Goal: Communication & Community: Answer question/provide support

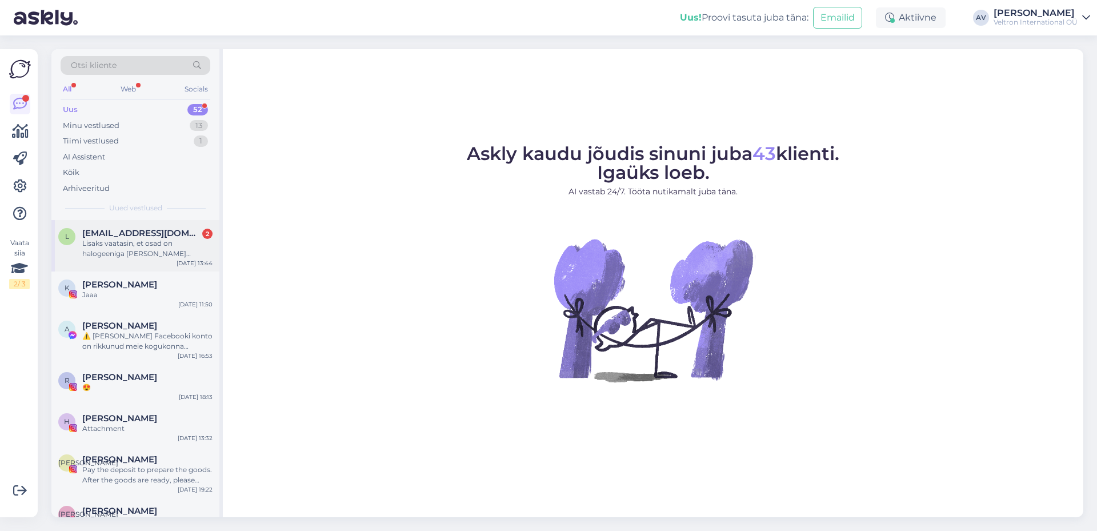
click at [141, 250] on div "Lisaks vaatasin, et osad on halogeeniga [PERSON_NAME] [GEOGRAPHIC_DATA]. Süsini…" at bounding box center [147, 248] width 130 height 21
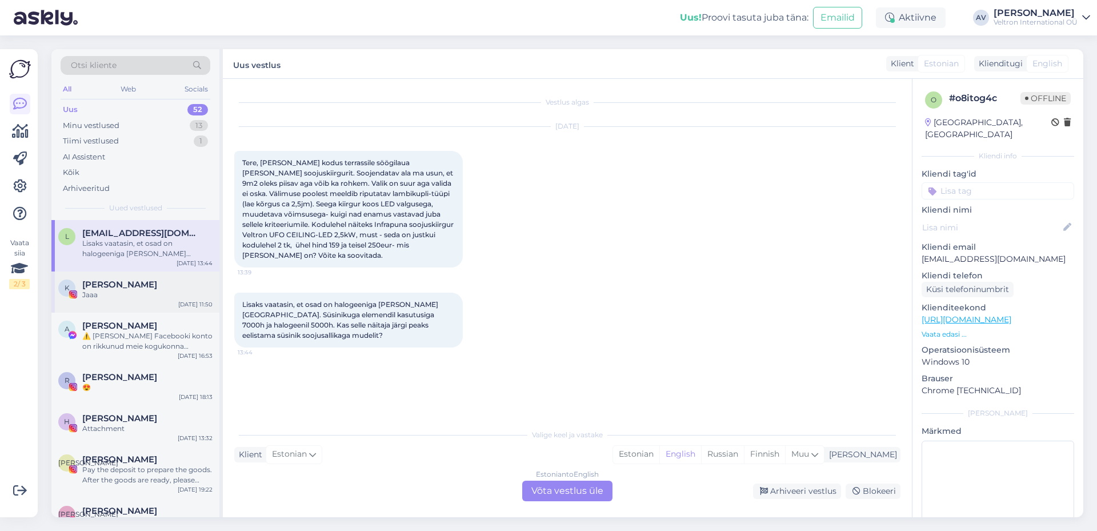
click at [126, 294] on div "Jaaa" at bounding box center [147, 295] width 130 height 10
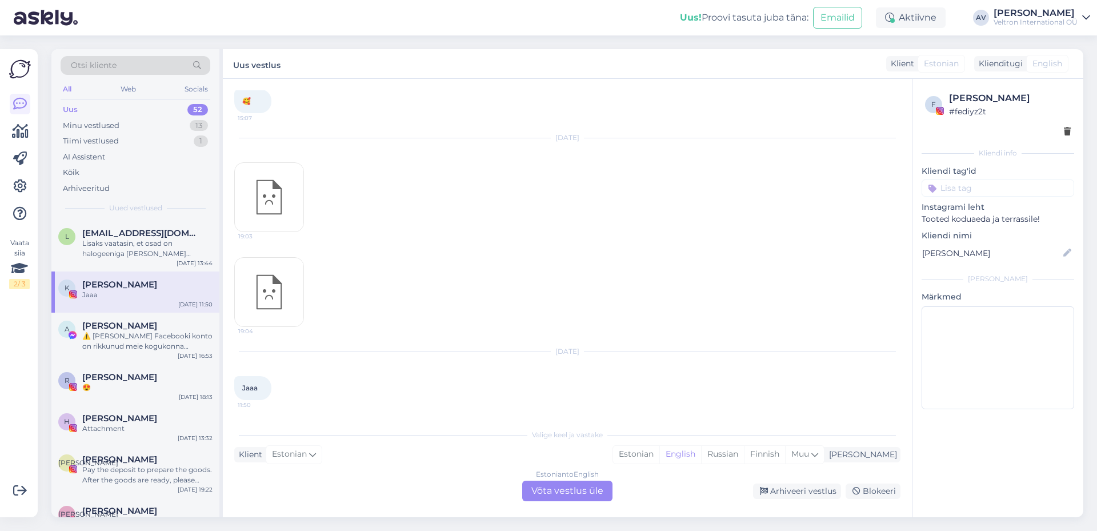
scroll to position [160, 0]
click at [115, 238] on div "Lisaks vaatasin, et osad on halogeeniga [PERSON_NAME] [GEOGRAPHIC_DATA]. Süsini…" at bounding box center [147, 248] width 130 height 21
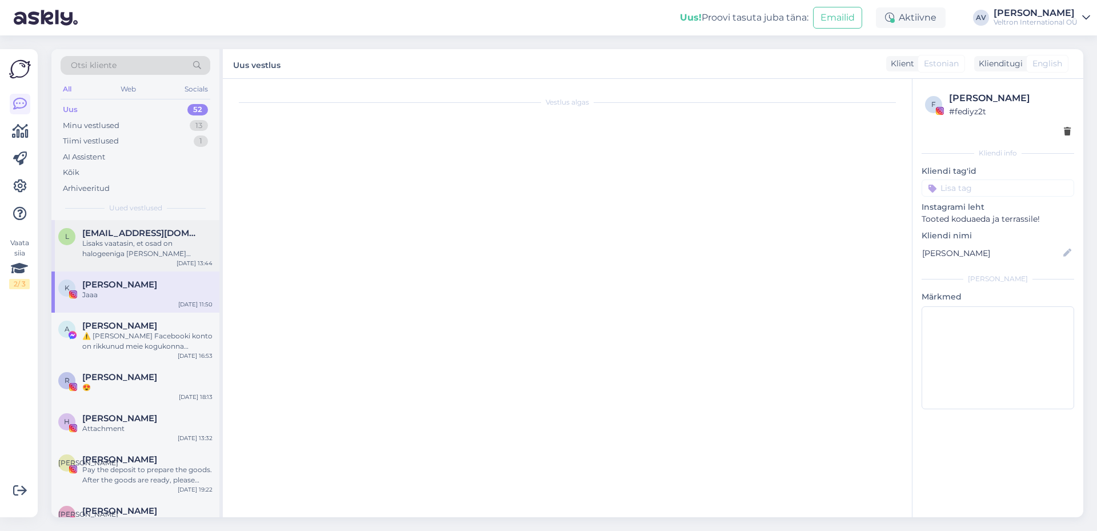
scroll to position [0, 0]
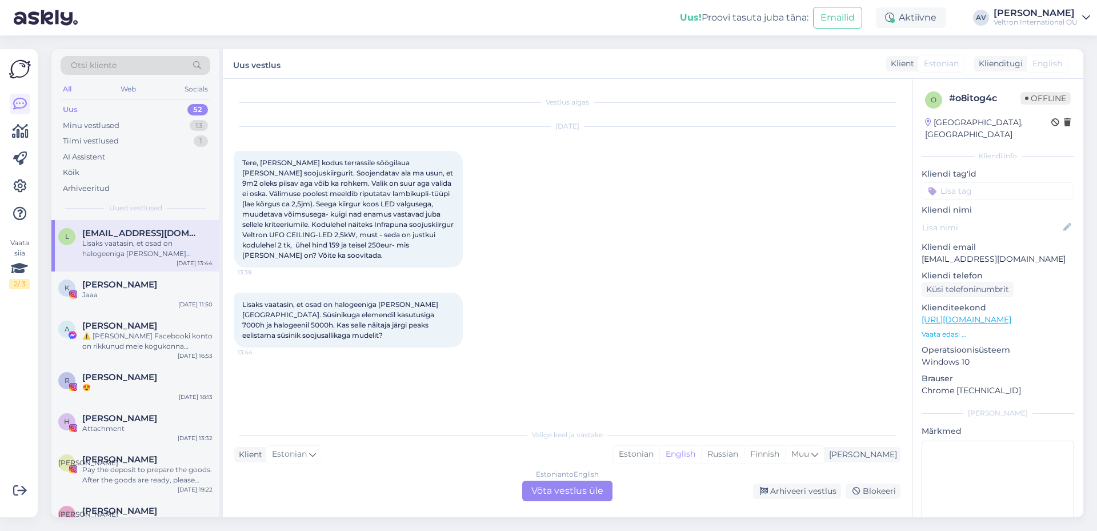
click at [566, 486] on div "Estonian to English Võta vestlus üle" at bounding box center [567, 491] width 90 height 21
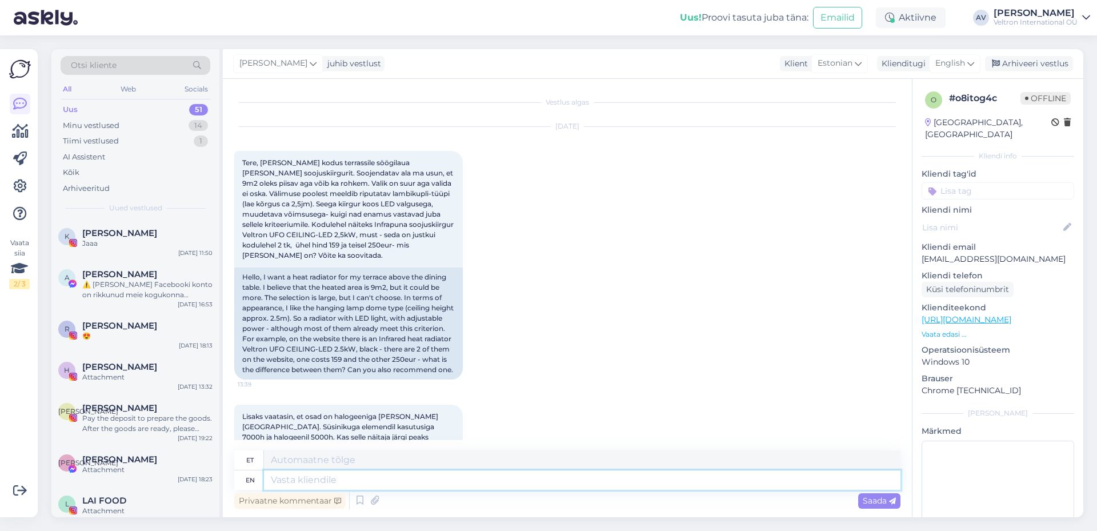
click at [391, 484] on textarea at bounding box center [582, 479] width 637 height 19
type textarea "Tere"
type textarea "Tere,"
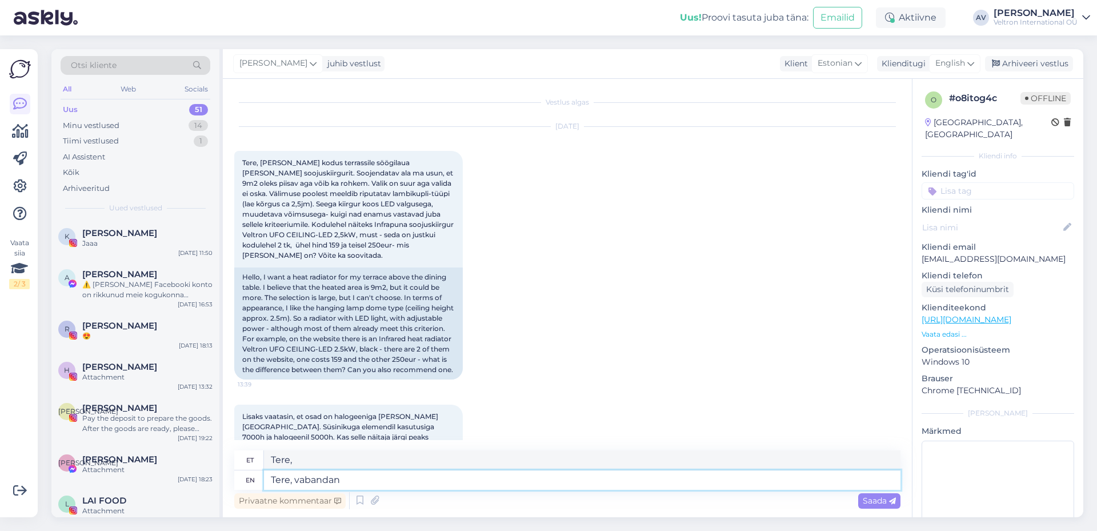
type textarea "Tere, vabandan v"
type textarea "Tere, vabandan"
type textarea "Tere, vabandan viimi"
type textarea "Tere, vabandan viibin"
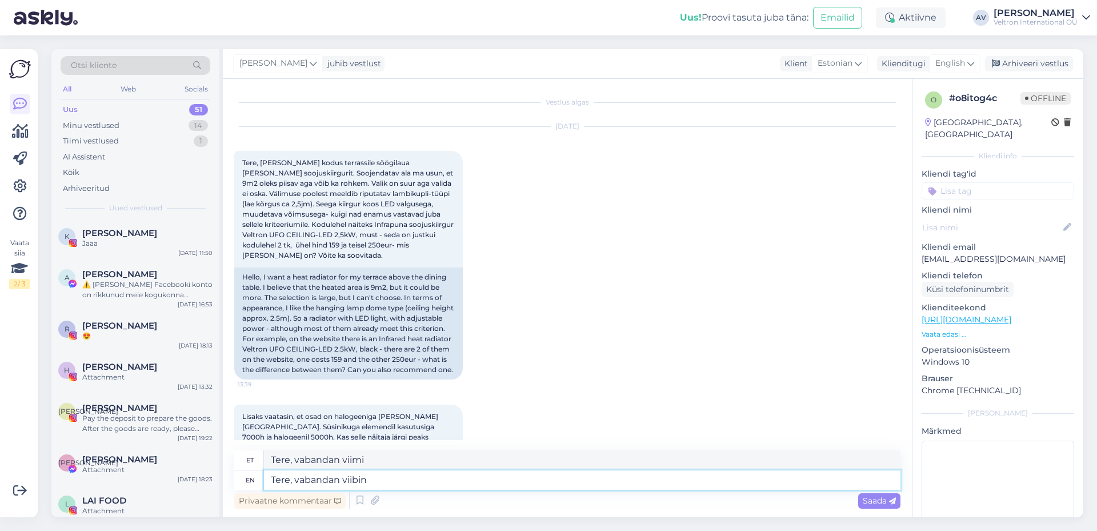
type textarea "Tere, vabandan vii"
type textarea "Tere, vabandan viibinud"
type textarea "Tere, vabandan viibinu"
type textarea "Tere, vabandan viibinud v"
type textarea "Tere, vabandan viibinud"
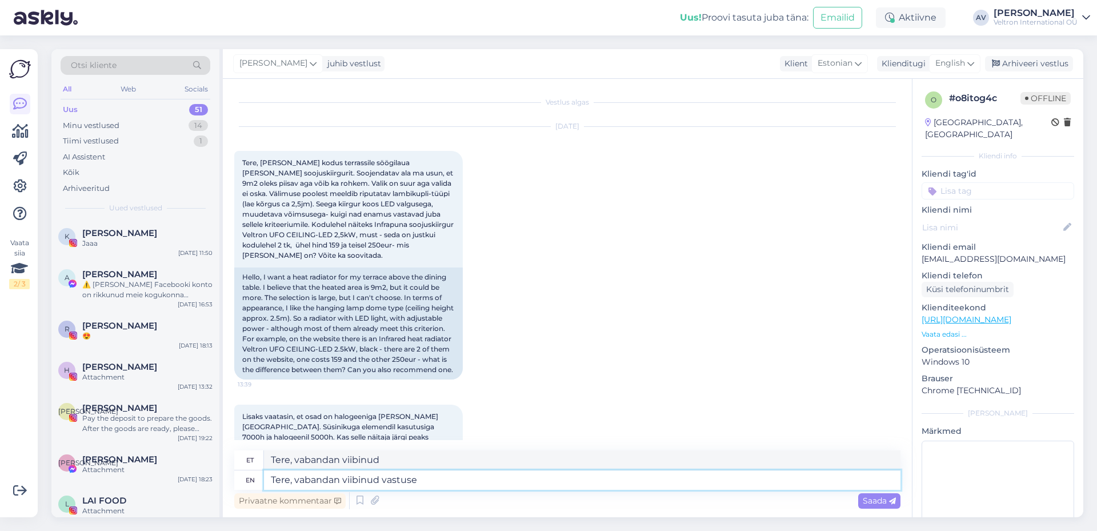
type textarea "Tere, vabandan viibinud vastuse"
type textarea "Tere, vabandan viibinud vastuseid"
type textarea "Tere, vabandan viibinud vastuse pärast."
type textarea "Tere, vabandan viibinud vastuse pärast"
type textarea "Tere, vabandan viibinud vastuse pärast."
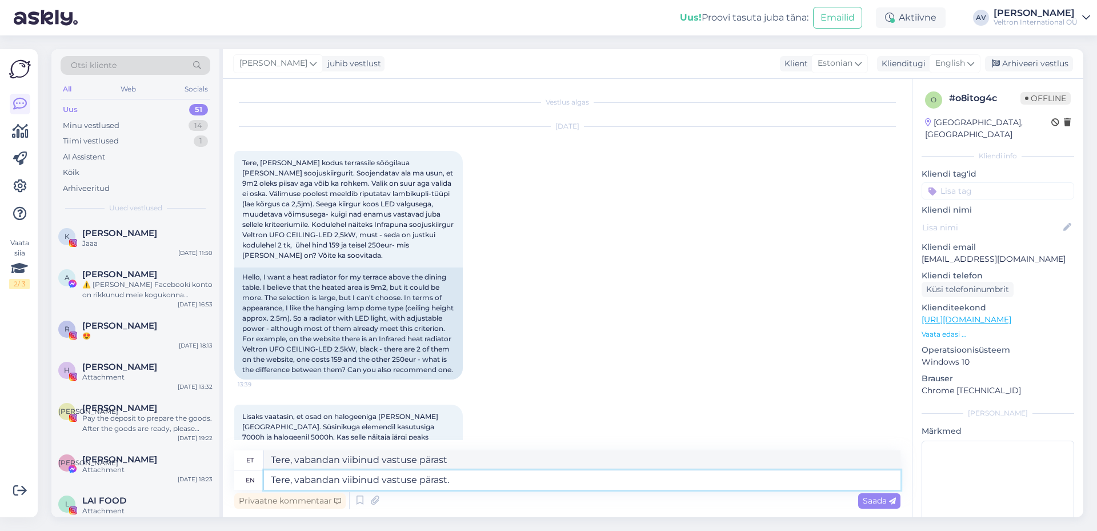
type textarea "Tere, vabandan viibinud vastuse pärast."
type textarea "Tere, vabandan viibinud vastuse pärast. Näen"
type textarea "Tere, vabandan viibinud vastuse pärast. Näen et"
type textarea "Tere, vabandan viibinud vastuse pärast. Näen jt"
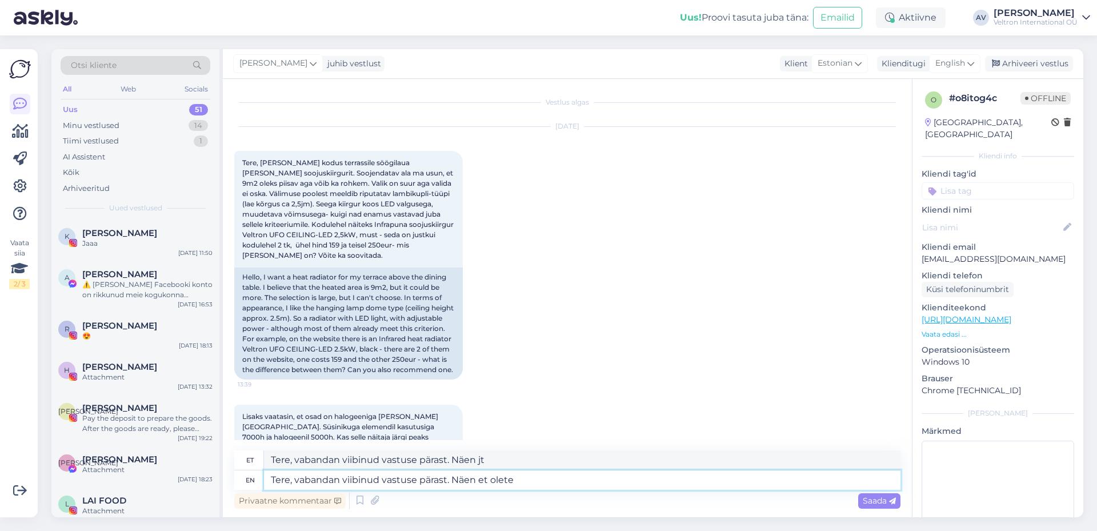
type textarea "Tere, vabandan viibinud vastuse pärast. Näen et olete k"
type textarea "Tere, vabandan viibinud vastuse pärast. Näen et olete"
type textarea "Tere, vabandan viibinud vastuse pärast. Näen et olete ka j"
type textarea "Tere, vabandan viibinud vastuse pärast. Näen et olete ka"
type textarea "Tere, vabandan viibinud vastuse pärast. Näen et olete [PERSON_NAME]"
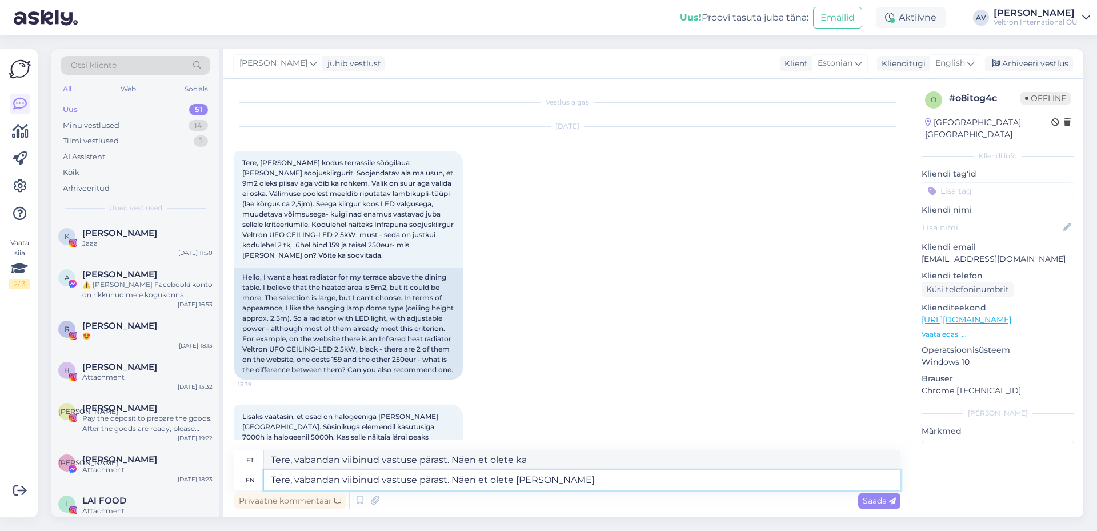
type textarea "Tere, vabandan viibinud vastuse pärast. Näen et olete [PERSON_NAME]"
type textarea "Tere, vabandan viibinud vastuse pärast. Näen et olete [PERSON_NAME] oma"
type textarea "Tere, vabandan viibinud vastuse pärast. Näen et olete [PERSON_NAME] oma tellimu…"
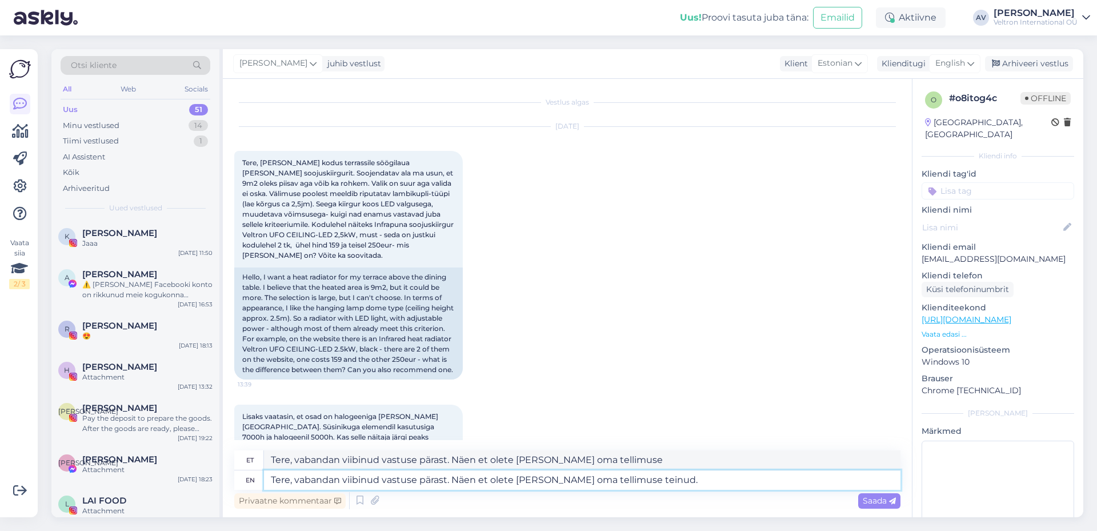
type textarea "Tere, vabandan viibinud vastuse pärast. Näen et olete [PERSON_NAME] oma tellimu…"
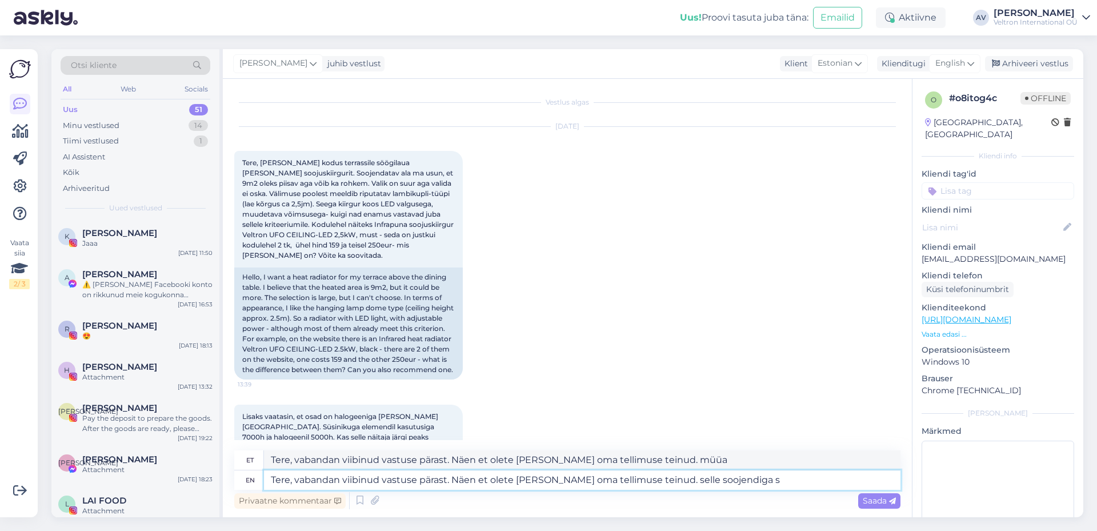
type textarea "Tere, vabandan viibinud vastuse pärast. Näen et olete [PERSON_NAME] oma tellimu…"
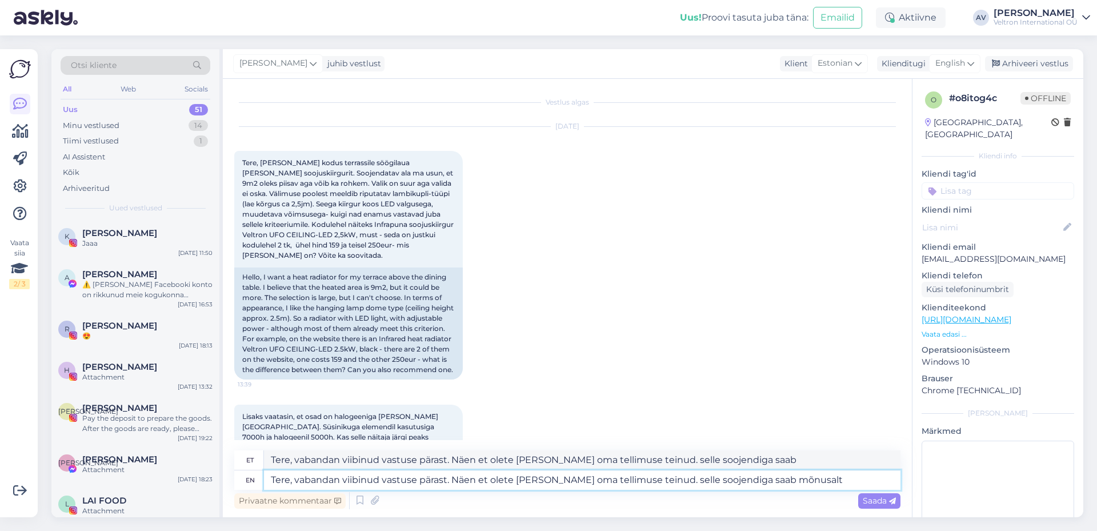
type textarea "Tere, vabandan viibinud vastuse pärast. Näen et olete [PERSON_NAME] oma tellimu…"
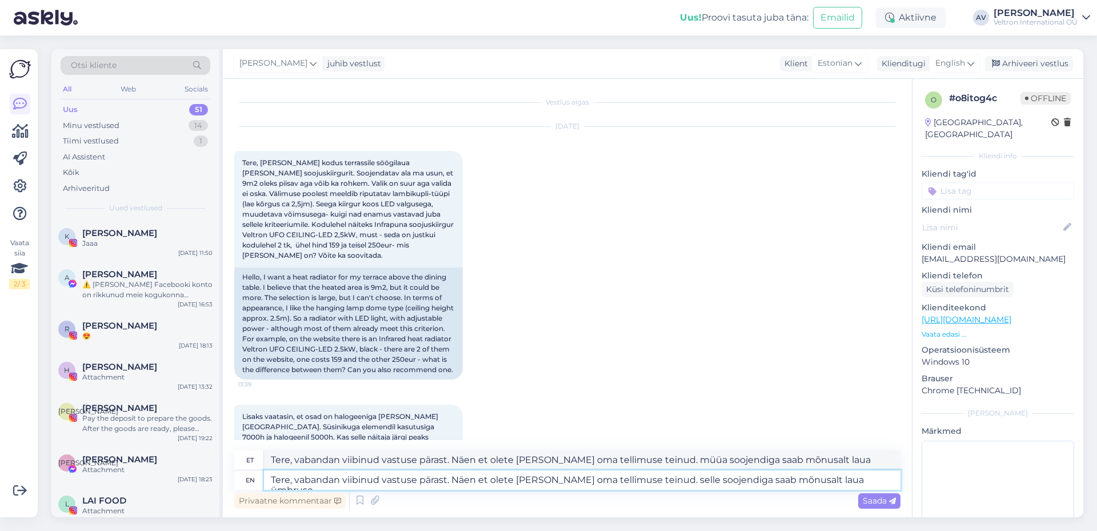
type textarea "Tere, vabandan viibinud vastuse pärast. Näen et olete [PERSON_NAME] oma tellimu…"
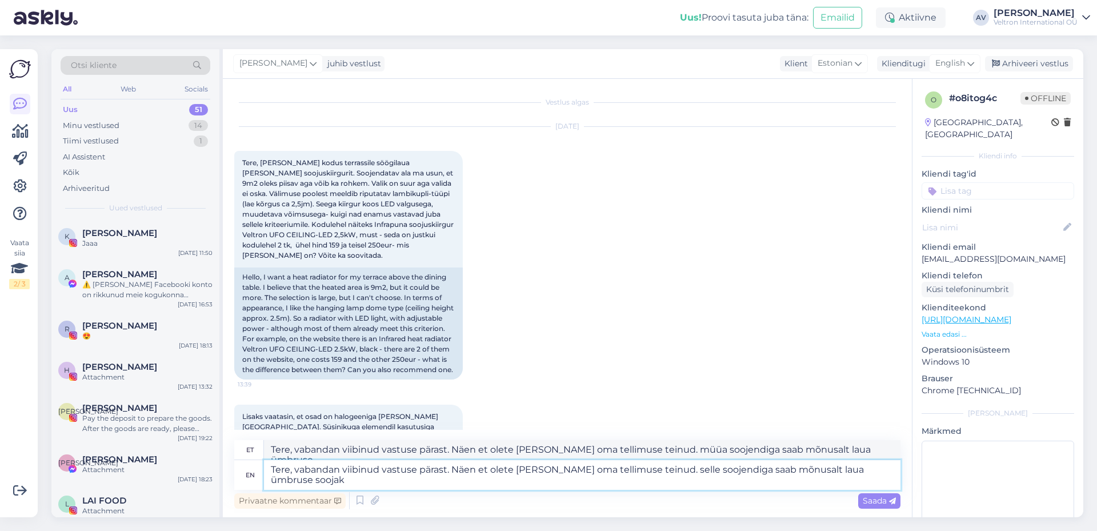
type textarea "Tere, vabandan viibinud vastuse pärast. Näen et olete [PERSON_NAME] oma tellimu…"
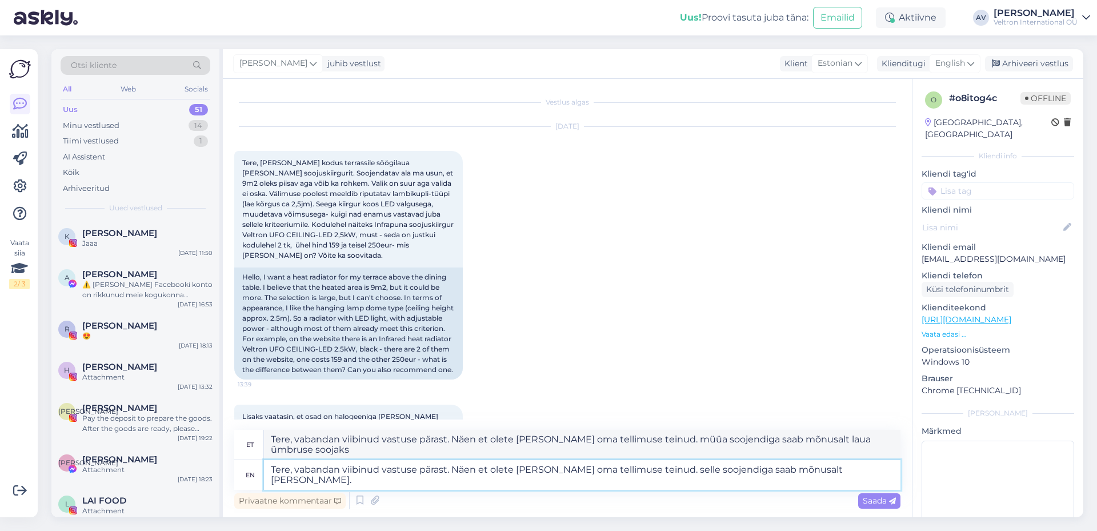
type textarea "Tere, vabandan viibinud vastuse pärast. Näen et olete [PERSON_NAME] oma tellimu…"
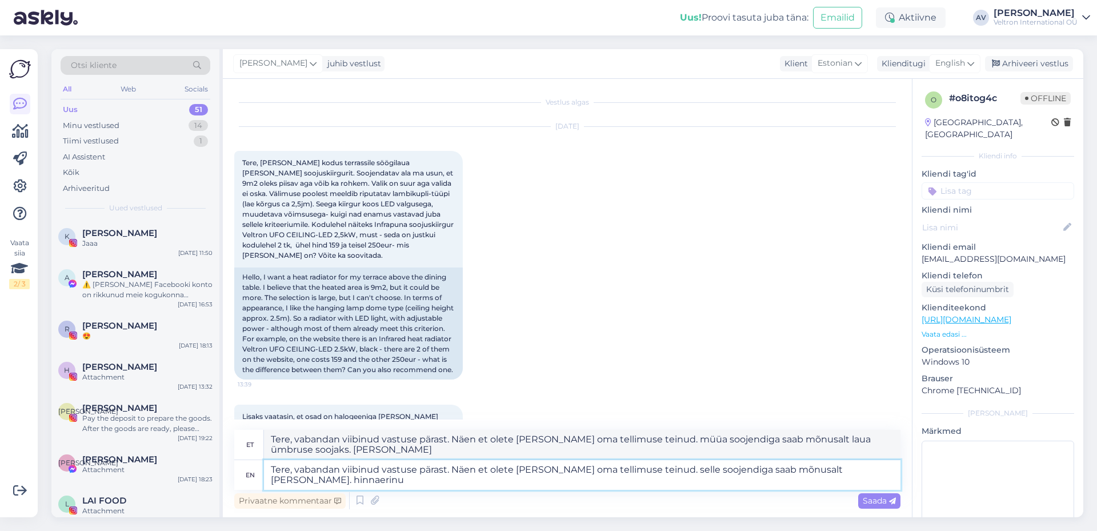
type textarea "Tere, vabandan viibinud vastuse pärast. Näen et olete [PERSON_NAME] oma tellimu…"
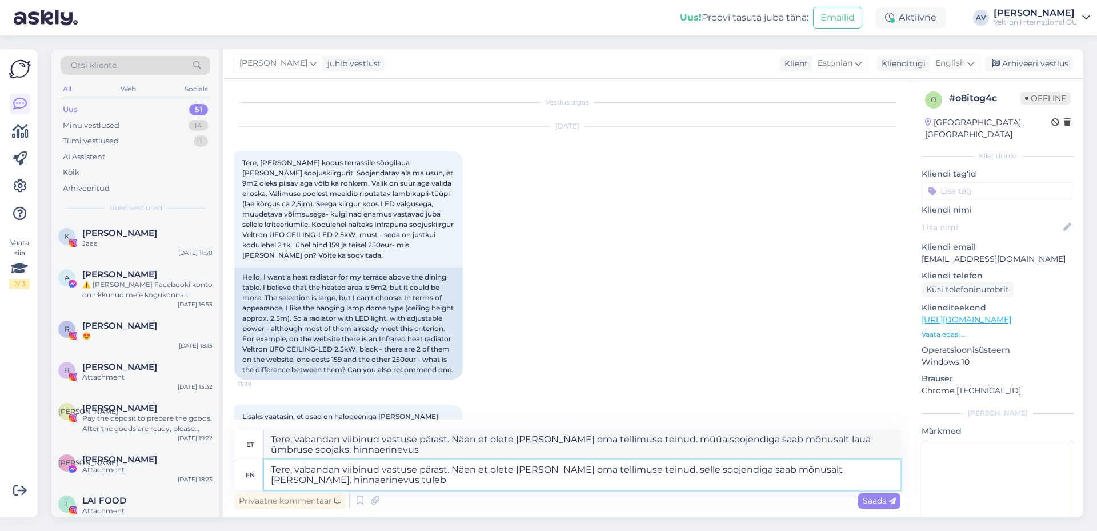
type textarea "Tere, vabandan viibinud vastuse pärast. Näen et olete [PERSON_NAME] oma tellimu…"
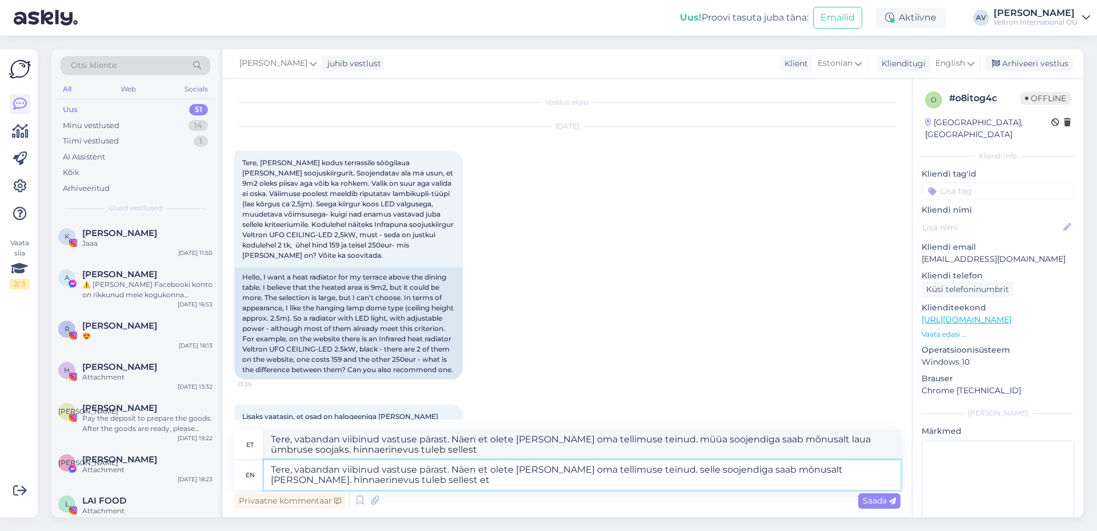
type textarea "Tere, vabandan viibinud vastuse pärast. Näen et olete [PERSON_NAME] oma tellimu…"
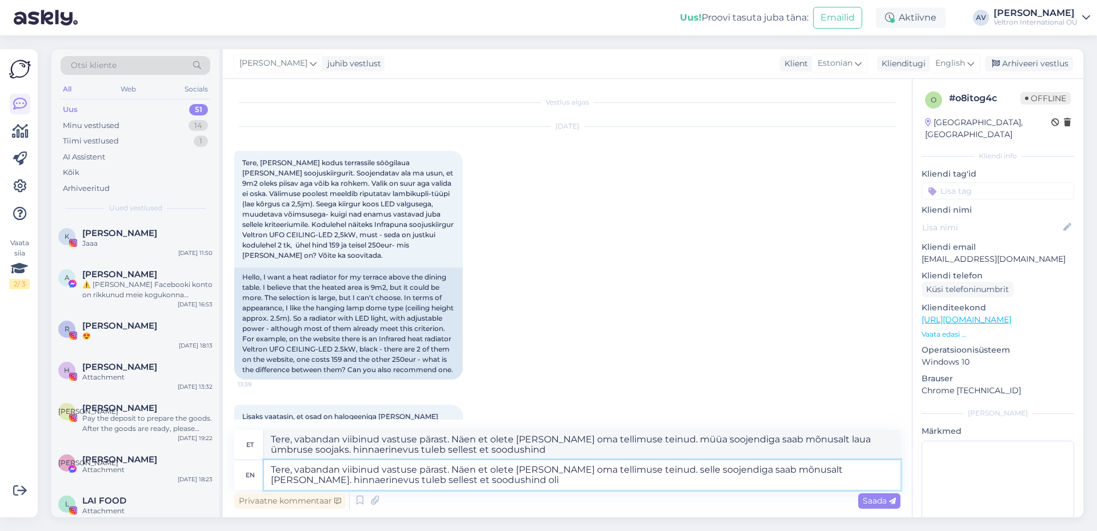
type textarea "Tere, vabandan viibinud vastuse pärast. Näen et olete [PERSON_NAME] oma tellimu…"
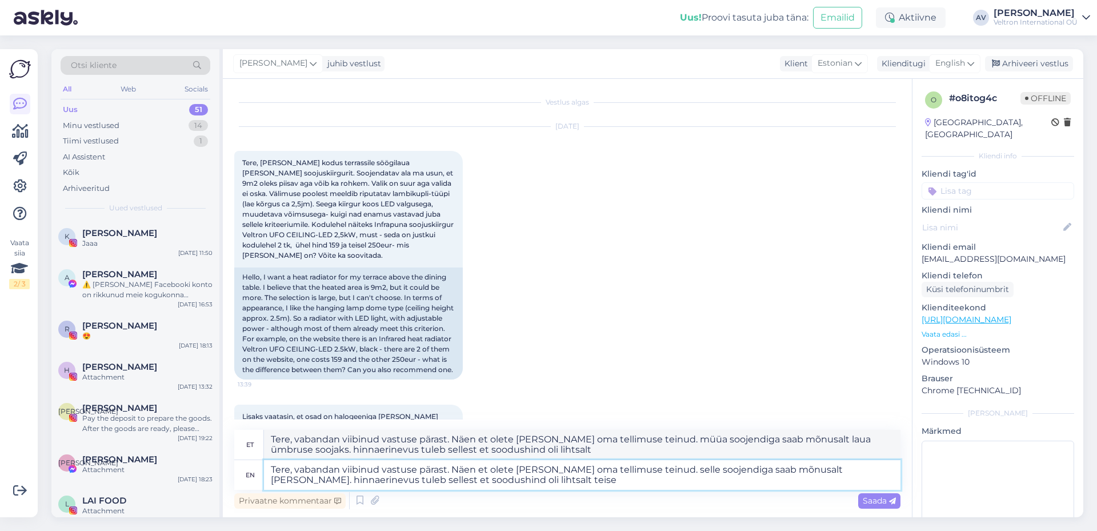
type textarea "Tere, vabandan viibinud vastuse pärast. Näen et olete [PERSON_NAME] oma tellimu…"
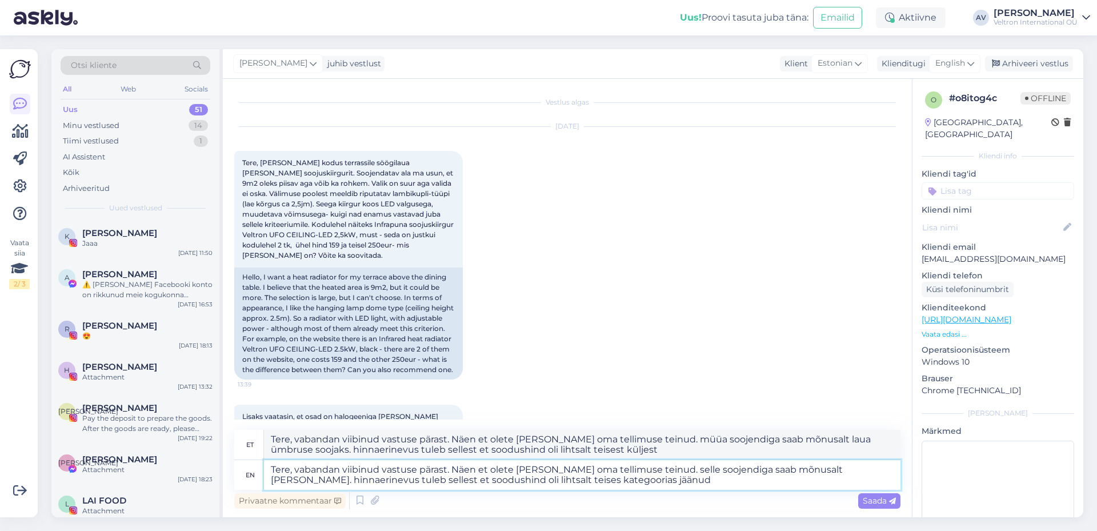
type textarea "Tere, vabandan viibinud vastuse pärast. Näen et olete [PERSON_NAME] oma tellimu…"
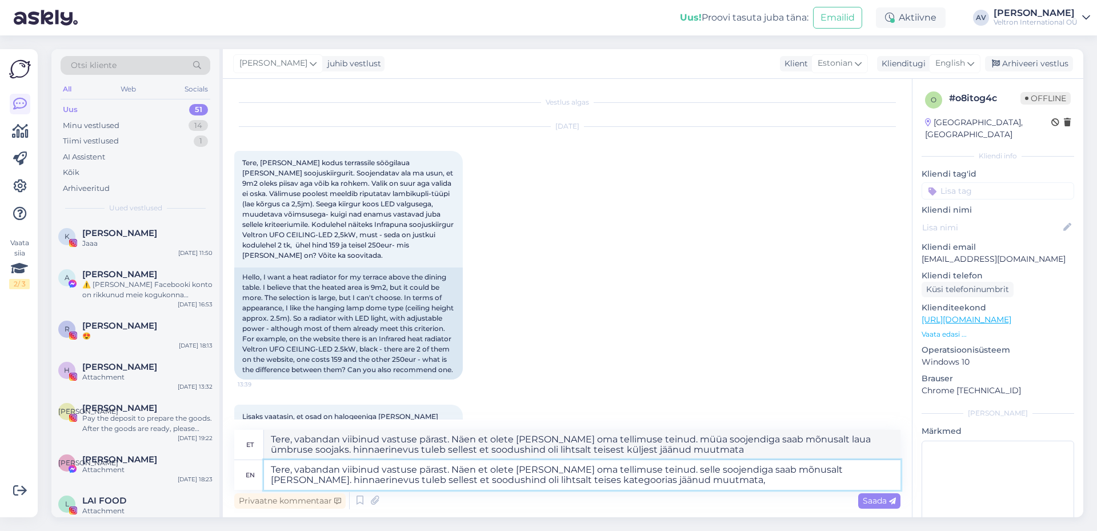
type textarea "Tere, vabandan viibinud vastuse pärast. Näen et olete [PERSON_NAME] oma tellimu…"
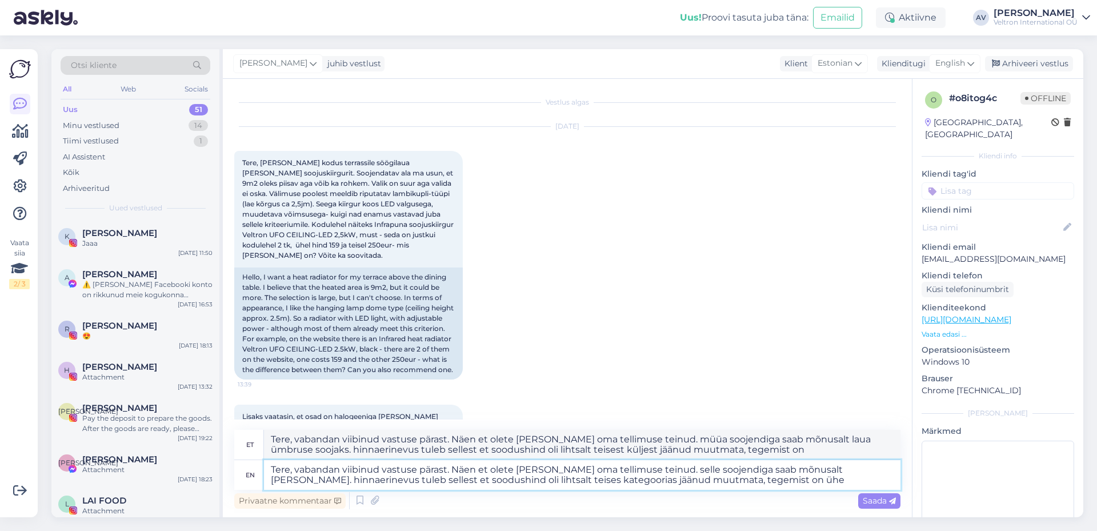
type textarea "Tere, vabandan viibinud vastuse pärast. Näen et olete [PERSON_NAME] oma tellimu…"
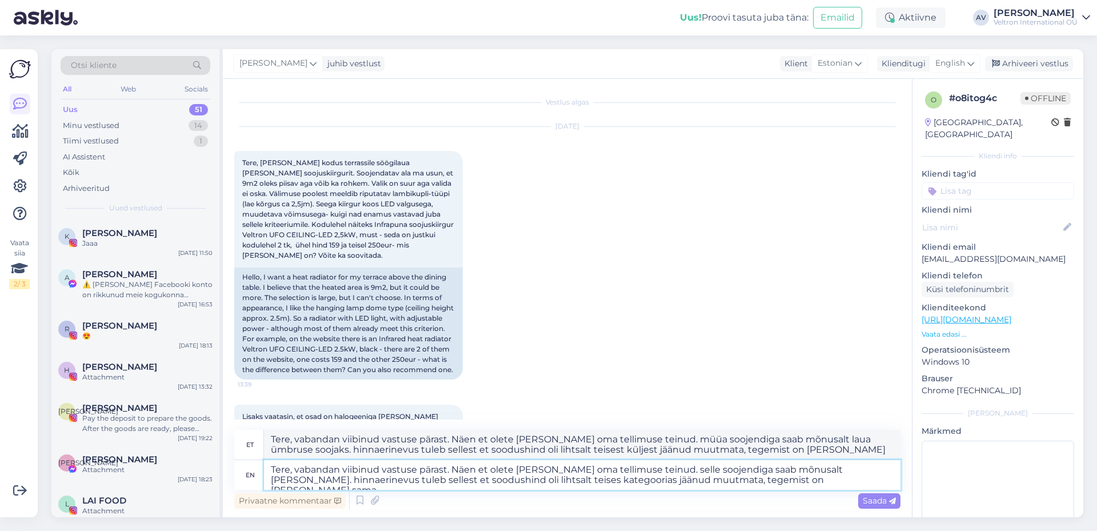
type textarea "Tere, vabandan viibinud vastuse pärast. Näen et olete [PERSON_NAME] oma tellimu…"
click at [312, 481] on textarea "Tere, vabandan viibinud vastuse pärast. Näen et olete [PERSON_NAME] oma tellimu…" at bounding box center [582, 475] width 637 height 30
type textarea "Tere, vabandan viibinud vastuse pärast. Näen et olete [PERSON_NAME] oma tellimu…"
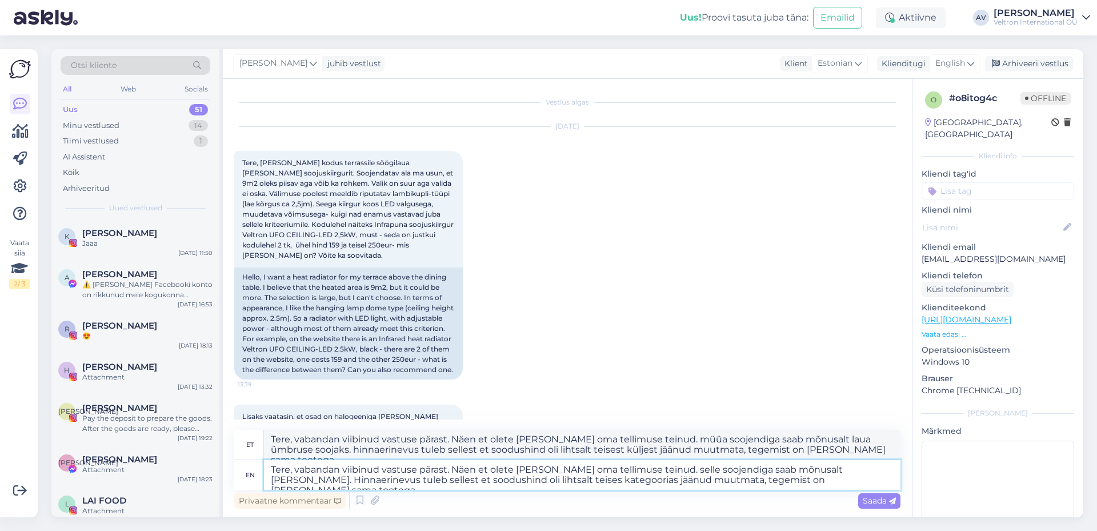
type textarea "Tere, vabandan viibinud vastuse pärast. Näen et olete [PERSON_NAME] oma tellimu…"
click at [886, 497] on span "Saada" at bounding box center [879, 501] width 33 height 10
